Goal: Register for event/course: Register for event/course

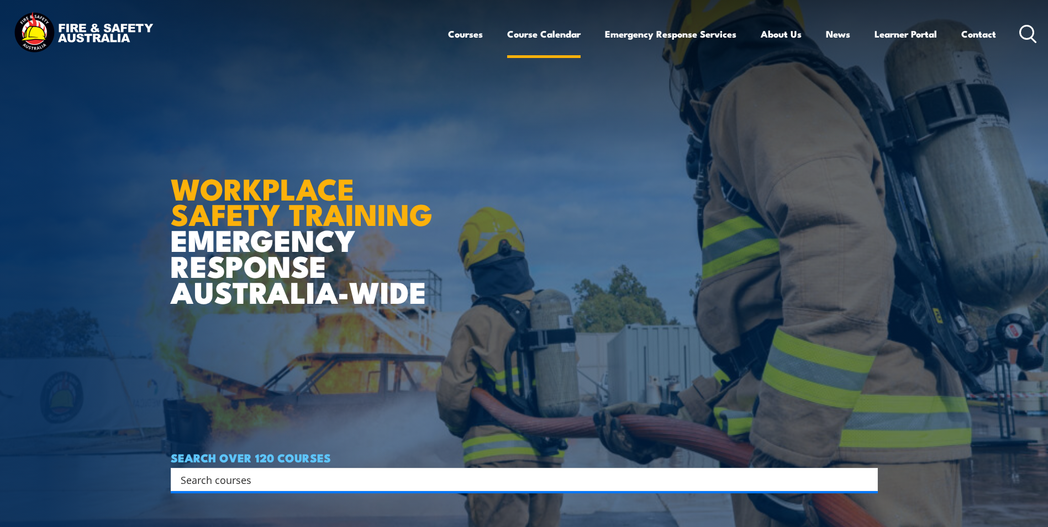
drag, startPoint x: 0, startPoint y: 0, endPoint x: 564, endPoint y: 31, distance: 564.5
click at [564, 31] on link "Course Calendar" at bounding box center [543, 33] width 73 height 29
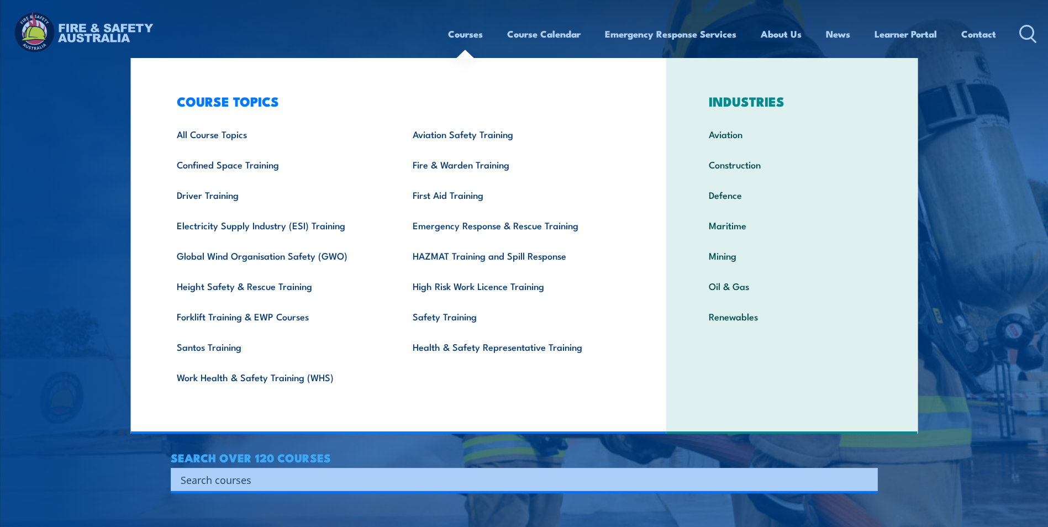
click at [466, 30] on link "Courses" at bounding box center [465, 33] width 35 height 29
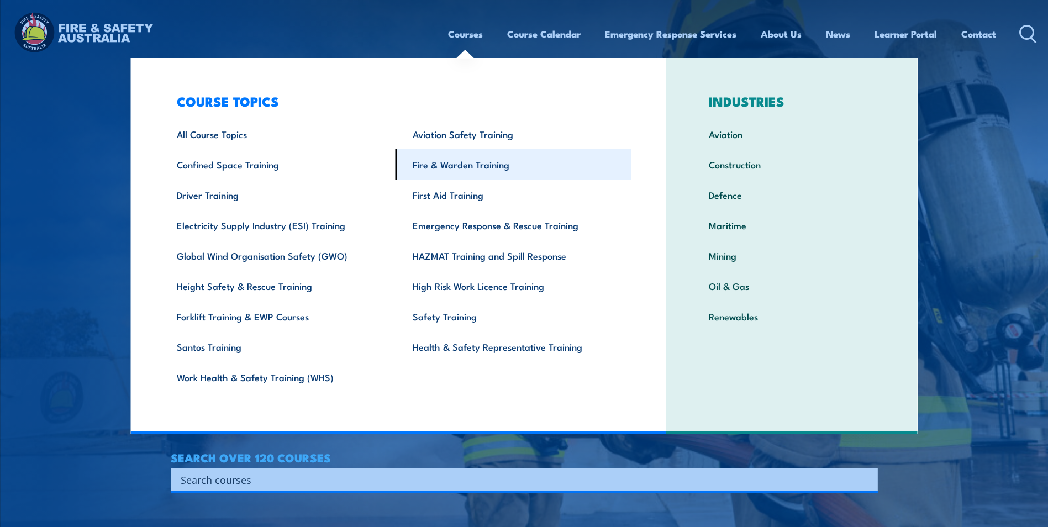
click at [486, 170] on link "Fire & Warden Training" at bounding box center [514, 164] width 236 height 30
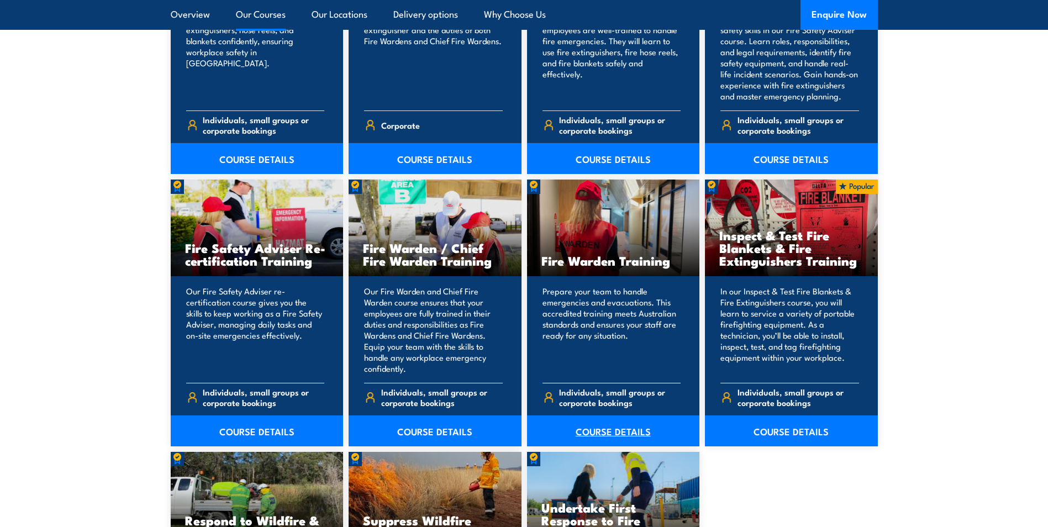
scroll to position [1492, 0]
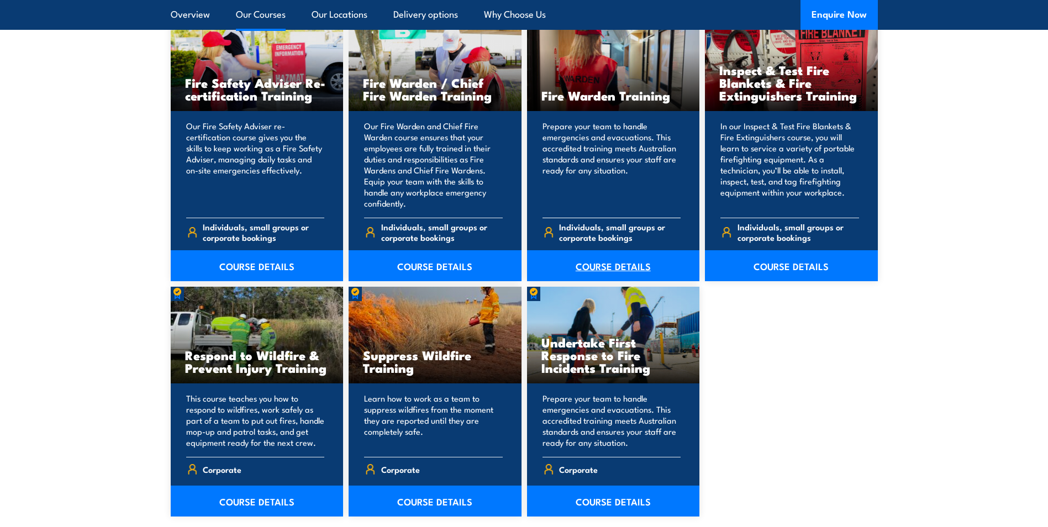
click at [593, 262] on link "COURSE DETAILS" at bounding box center [613, 265] width 173 height 31
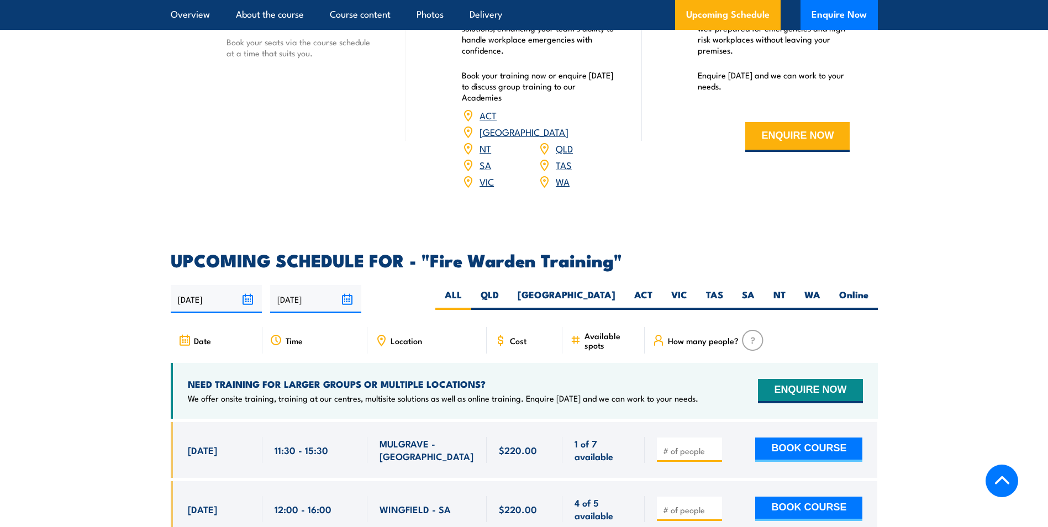
scroll to position [1934, 0]
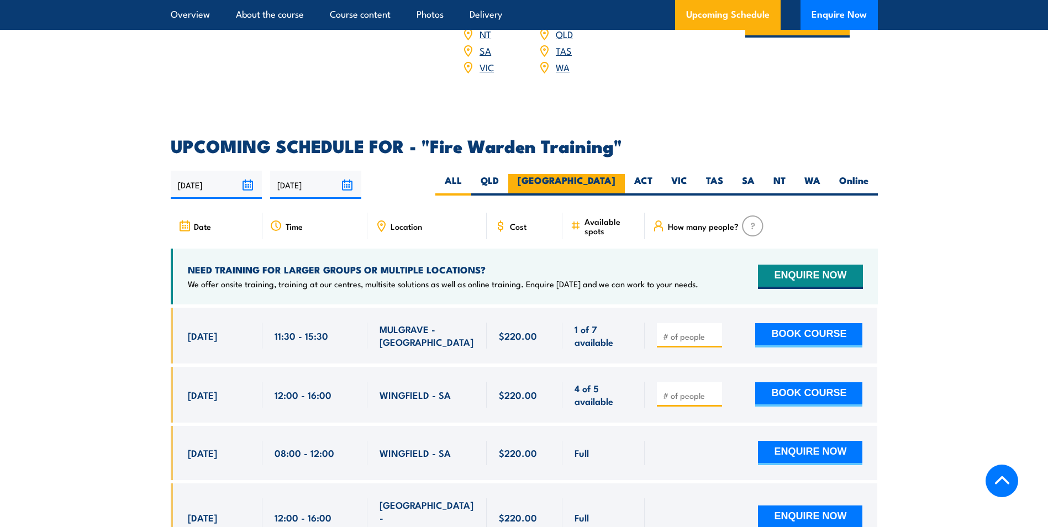
click at [612, 174] on label "[GEOGRAPHIC_DATA]" at bounding box center [566, 185] width 117 height 22
click at [616, 174] on input "NSW" at bounding box center [619, 177] width 7 height 7
radio input "true"
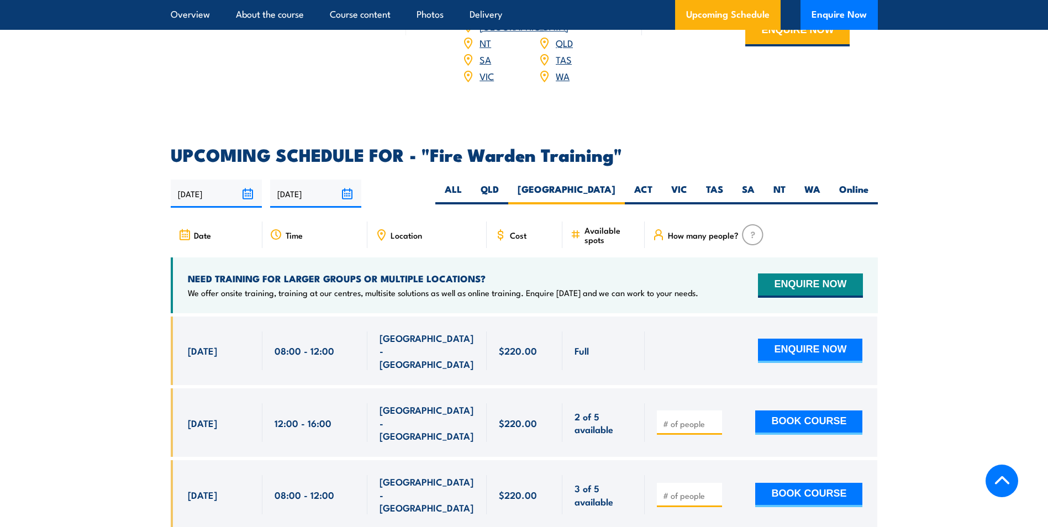
scroll to position [1945, 0]
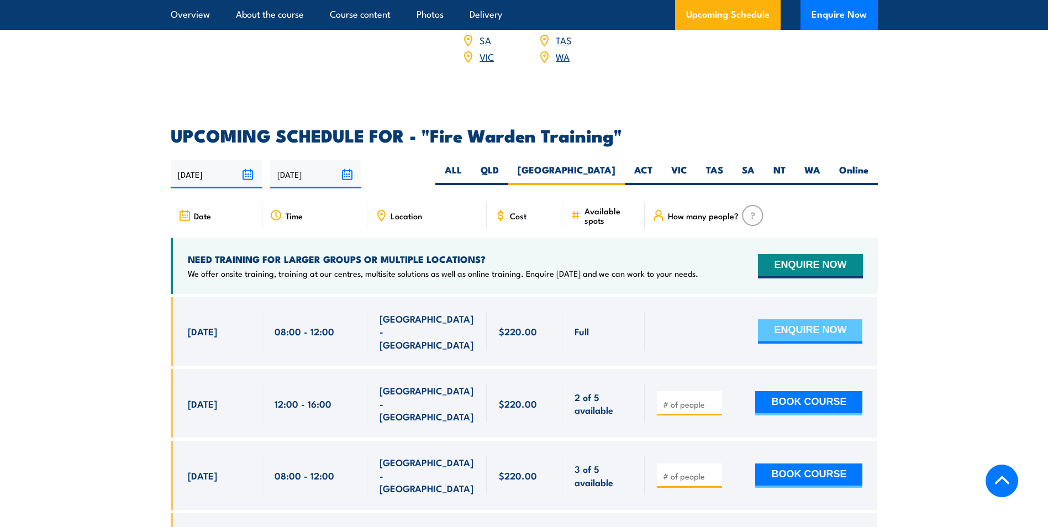
click at [803, 319] on button "ENQUIRE NOW" at bounding box center [810, 331] width 104 height 24
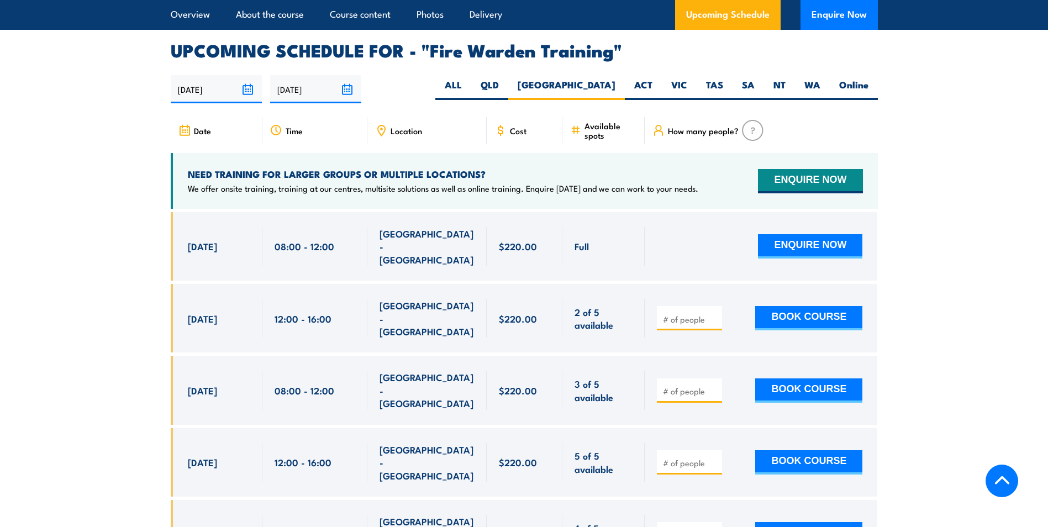
scroll to position [2055, 0]
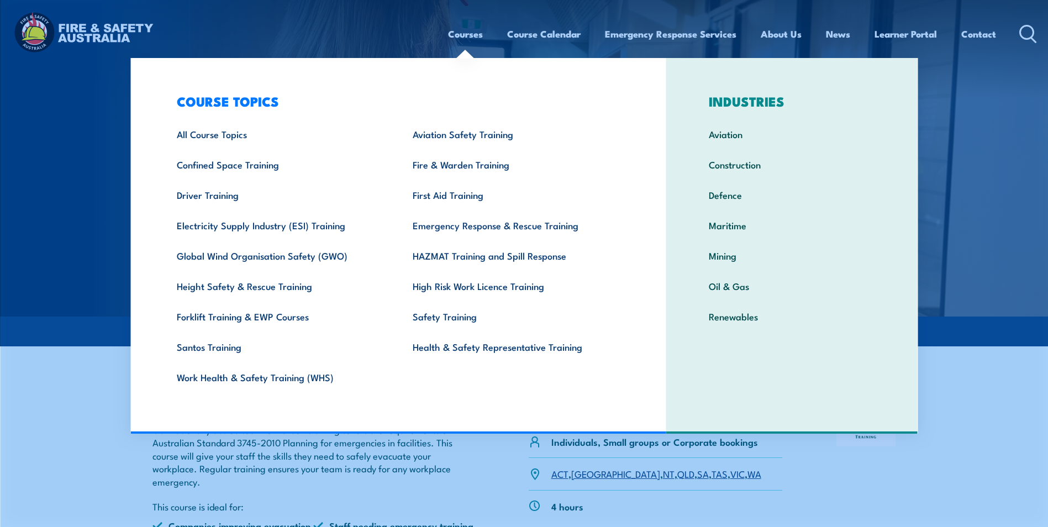
click at [471, 28] on link "Courses" at bounding box center [465, 33] width 35 height 29
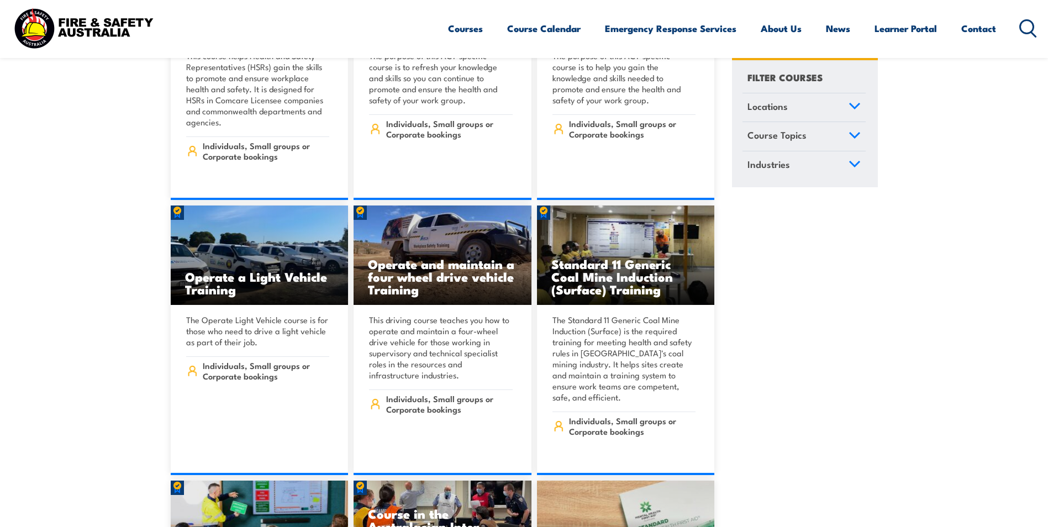
scroll to position [5029, 0]
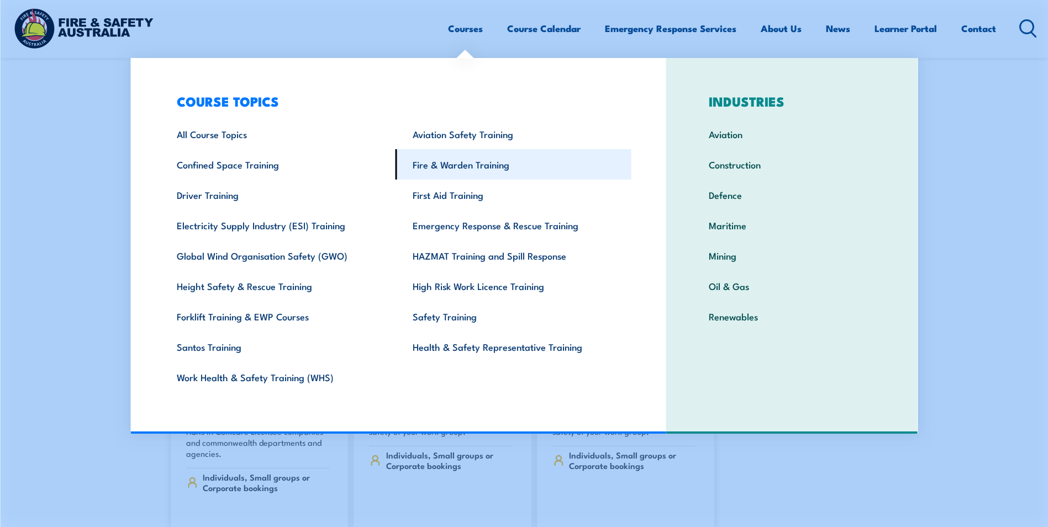
click at [453, 166] on link "Fire & Warden Training" at bounding box center [514, 164] width 236 height 30
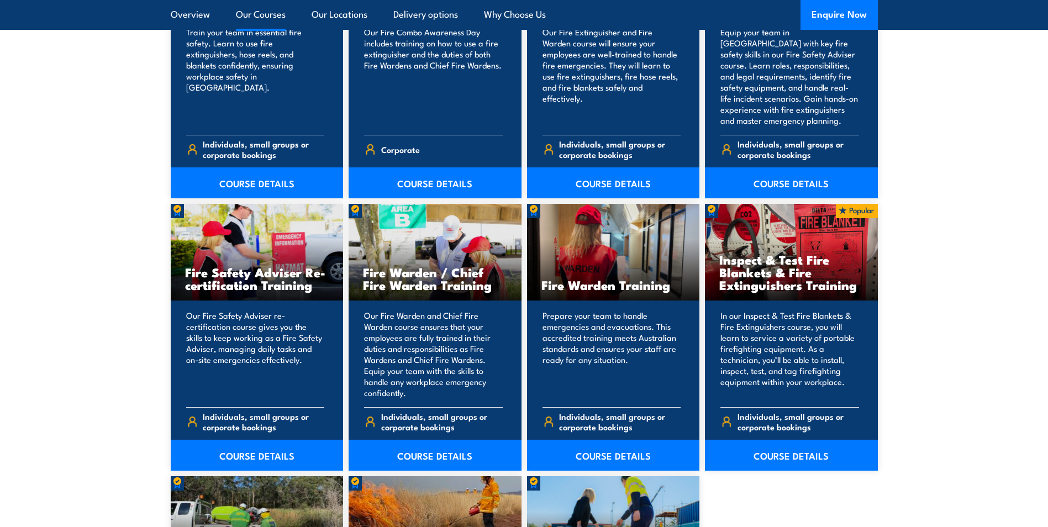
scroll to position [1326, 0]
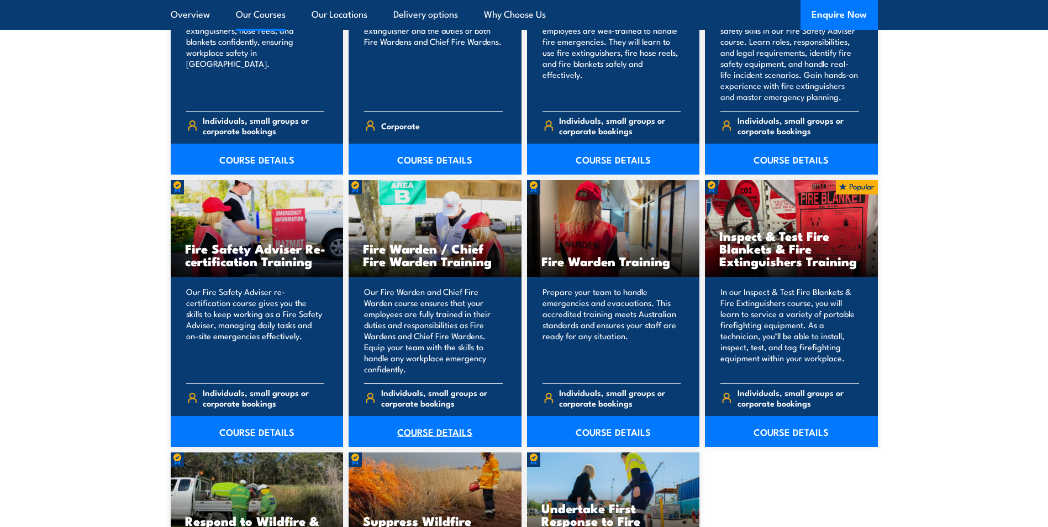
click at [418, 424] on link "COURSE DETAILS" at bounding box center [435, 431] width 173 height 31
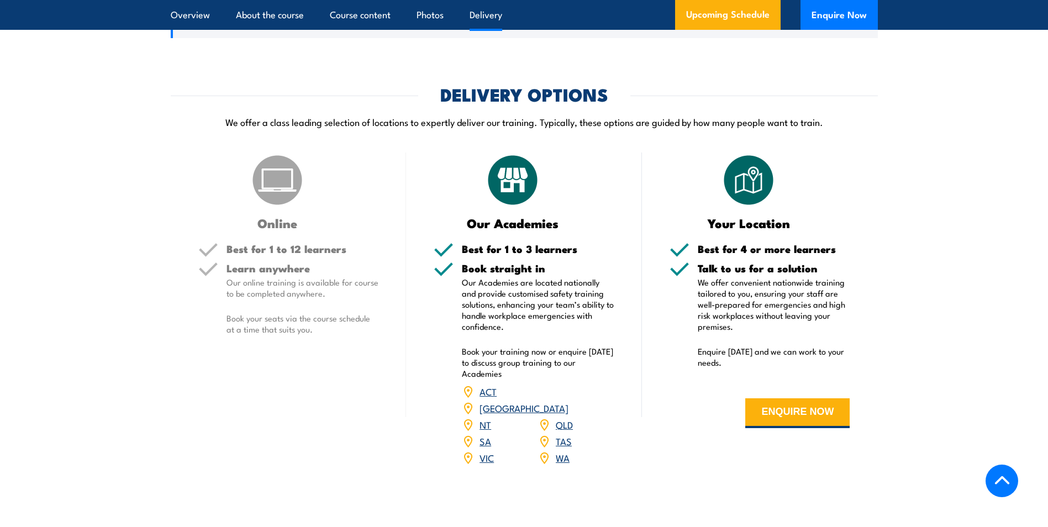
scroll to position [1713, 0]
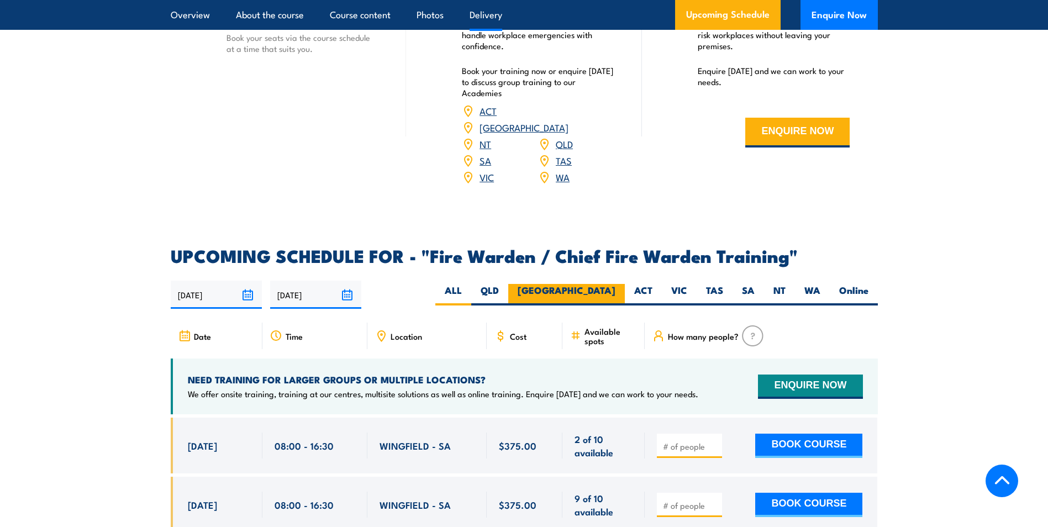
click at [611, 288] on label "[GEOGRAPHIC_DATA]" at bounding box center [566, 295] width 117 height 22
click at [616, 288] on input "[GEOGRAPHIC_DATA]" at bounding box center [619, 287] width 7 height 7
radio input "true"
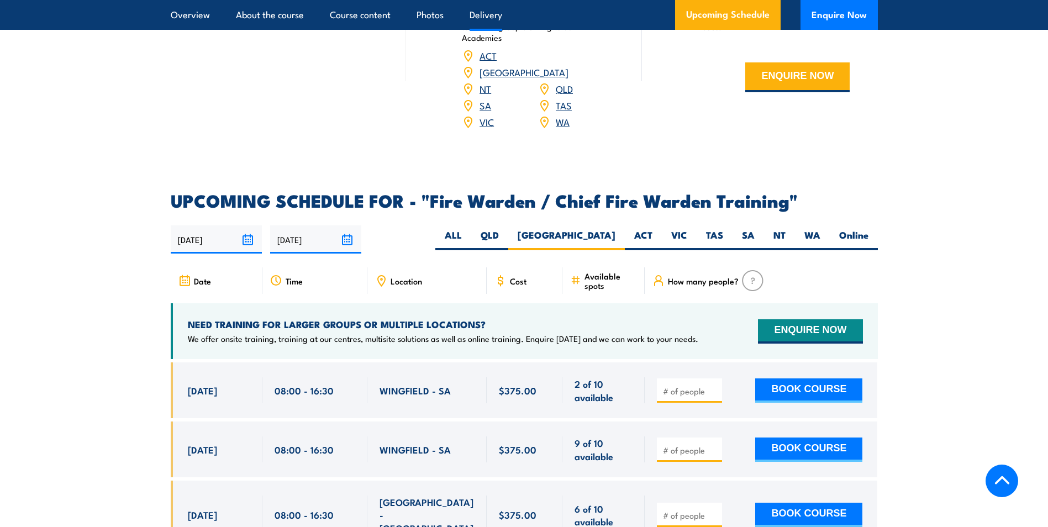
scroll to position [1782, 0]
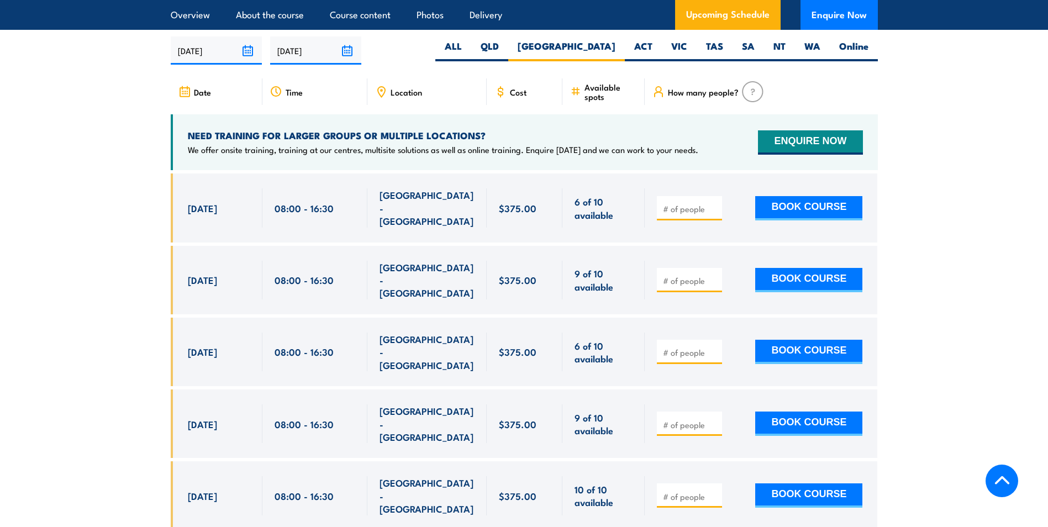
scroll to position [1847, 0]
